Goal: Register for event/course

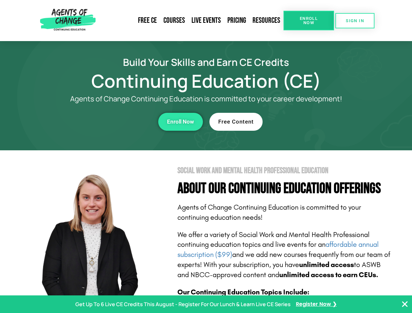
click at [206, 157] on section "Social Work and Mental Health Professional Education About Our Continuing Educa…" at bounding box center [206, 287] width 412 height 274
click at [309, 21] on span "Enroll Now" at bounding box center [309, 20] width 30 height 8
click at [355, 21] on span "SIGN IN" at bounding box center [355, 21] width 18 height 4
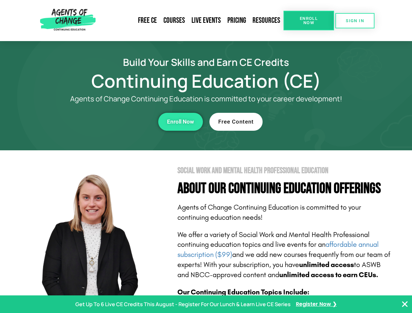
click at [113, 122] on div "Enroll Now" at bounding box center [112, 122] width 179 height 18
click at [180, 122] on span "Enroll Now" at bounding box center [180, 122] width 27 height 6
